Goal: Information Seeking & Learning: Learn about a topic

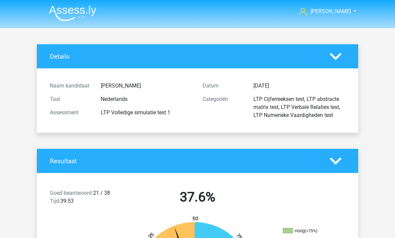
scroll to position [37, 0]
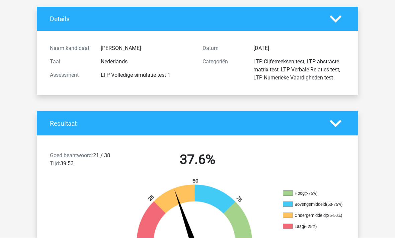
click at [330, 19] on icon at bounding box center [336, 19] width 12 height 12
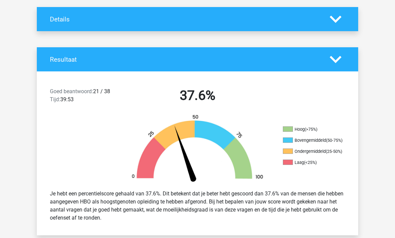
click at [338, 19] on polygon at bounding box center [336, 18] width 12 height 7
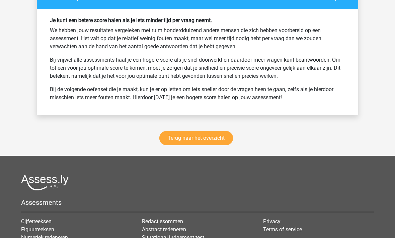
scroll to position [1866, 0]
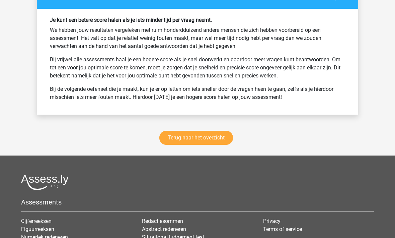
click at [182, 135] on link "Terug naar het overzicht" at bounding box center [196, 138] width 74 height 14
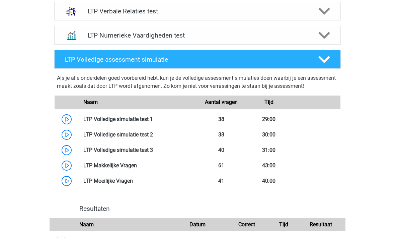
scroll to position [332, 0]
click at [19, 105] on div "Julius airportjulius@gmail.com Nederlands" at bounding box center [197, 77] width 395 height 819
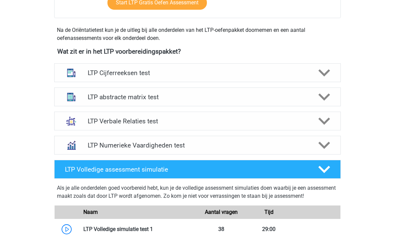
scroll to position [222, 0]
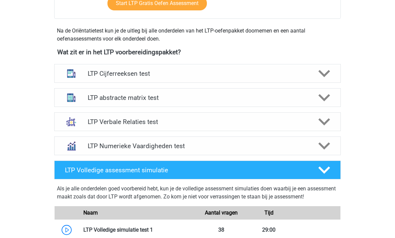
click at [79, 71] on img at bounding box center [71, 73] width 17 height 17
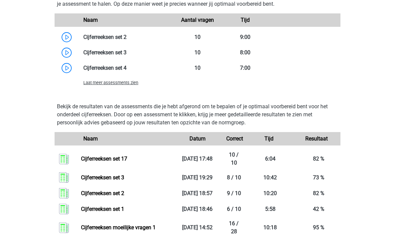
scroll to position [543, 0]
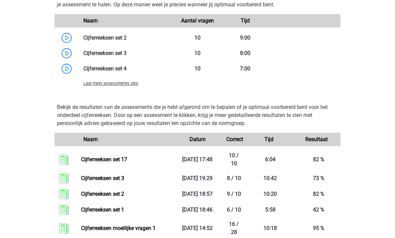
click at [89, 86] on span "Laat meer assessments zien" at bounding box center [110, 83] width 55 height 5
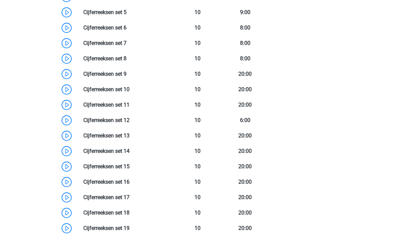
scroll to position [615, 0]
click at [127, 29] on link at bounding box center [127, 27] width 0 height 6
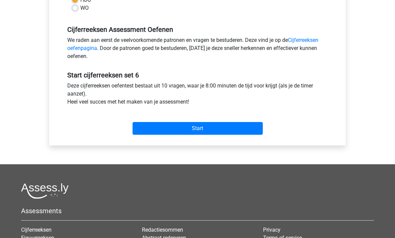
scroll to position [189, 0]
